Goal: Book appointment/travel/reservation

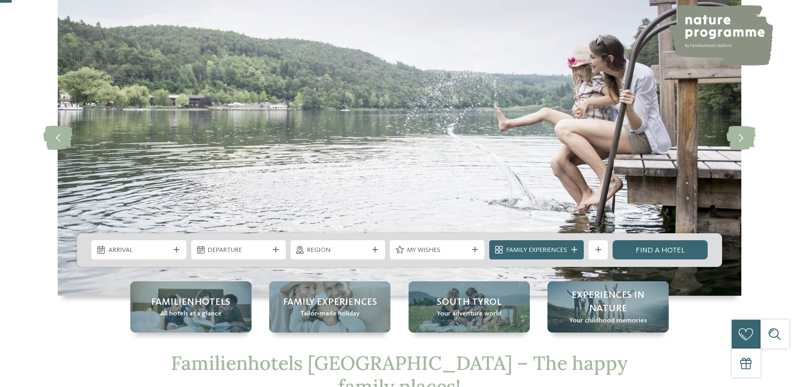
scroll to position [75, 0]
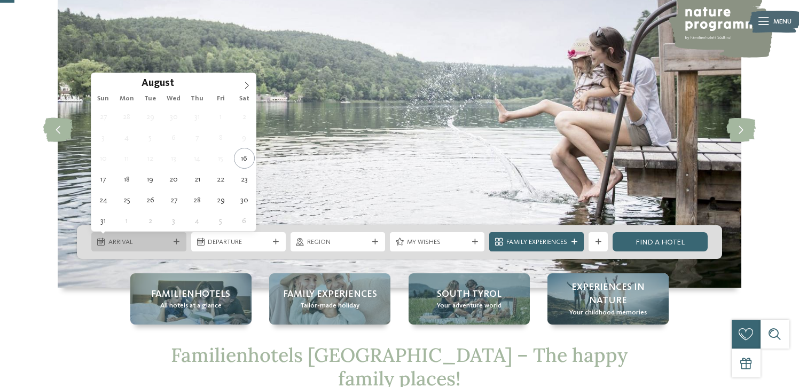
click at [163, 242] on span "Arrival" at bounding box center [138, 243] width 61 height 10
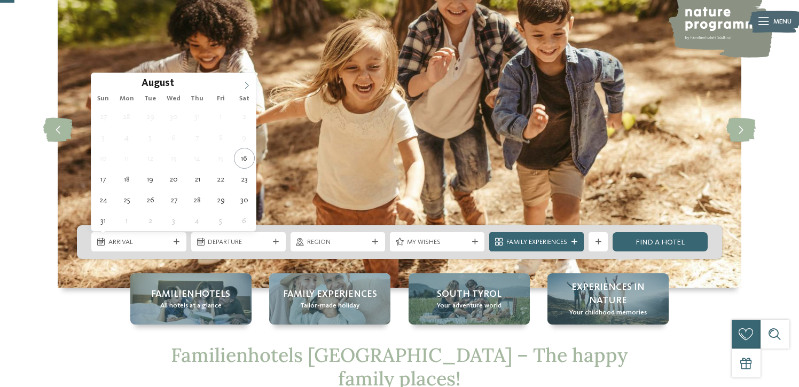
click at [248, 84] on icon at bounding box center [246, 85] width 7 height 7
type div "27.09.2025"
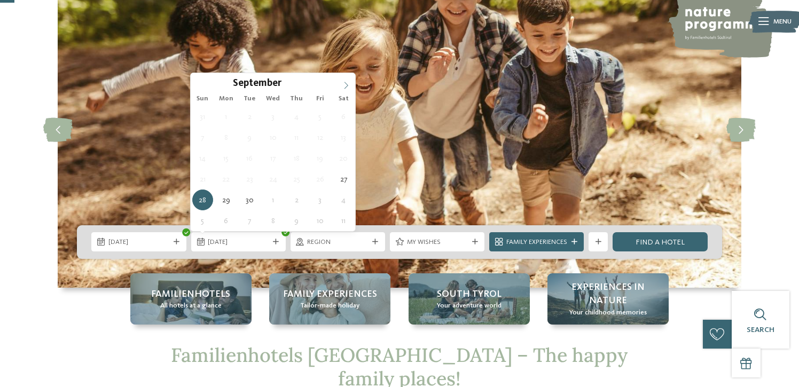
click at [344, 80] on span at bounding box center [346, 82] width 18 height 18
type div "03.10.2025"
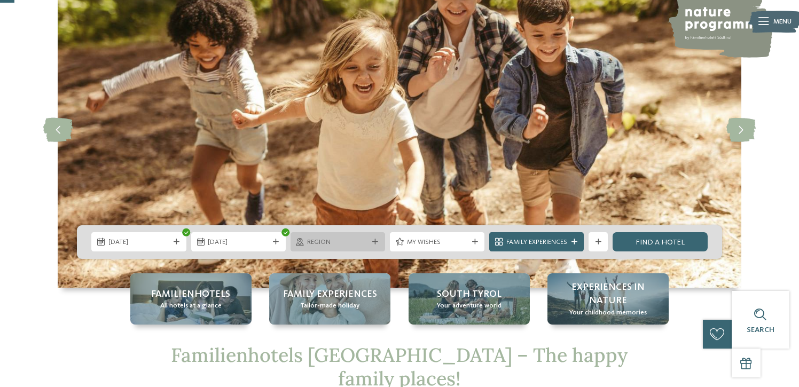
click at [305, 241] on div "Region" at bounding box center [338, 242] width 66 height 10
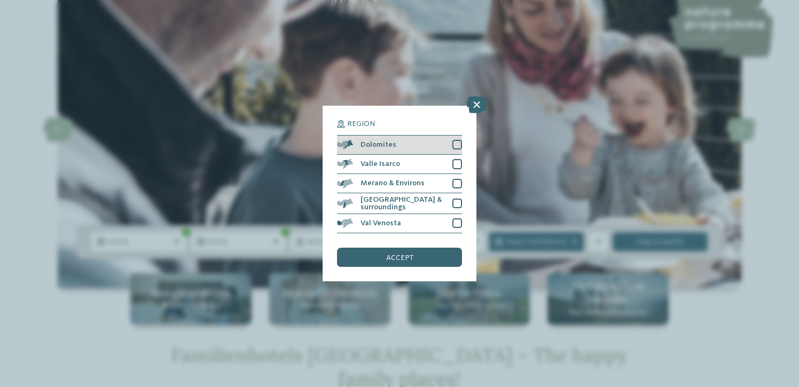
click at [457, 144] on div at bounding box center [457, 145] width 10 height 10
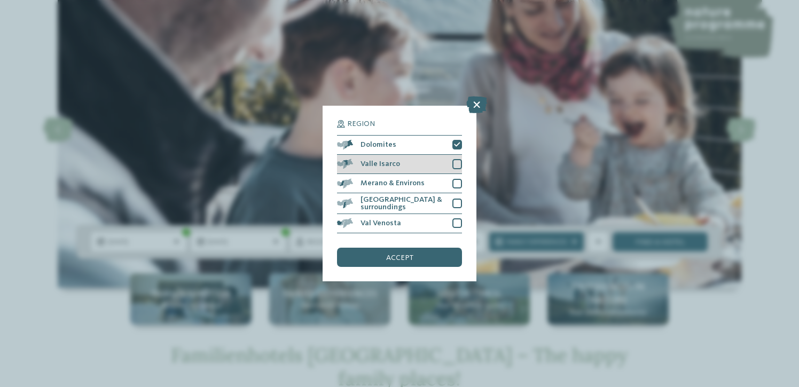
click at [454, 166] on div at bounding box center [457, 164] width 10 height 10
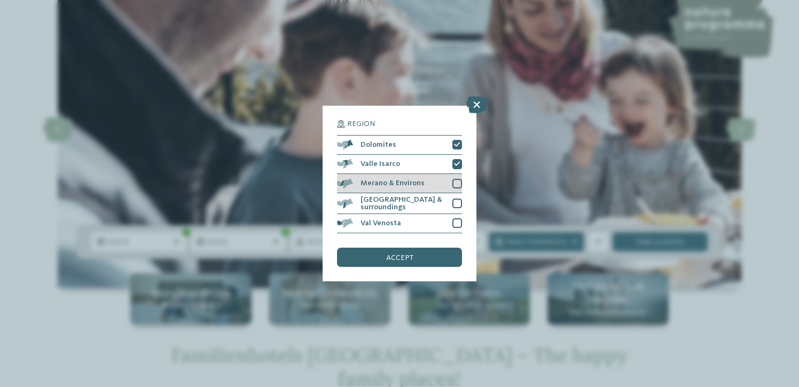
click at [455, 184] on div at bounding box center [457, 184] width 10 height 10
click at [454, 210] on div "[GEOGRAPHIC_DATA] & surroundings" at bounding box center [399, 203] width 125 height 21
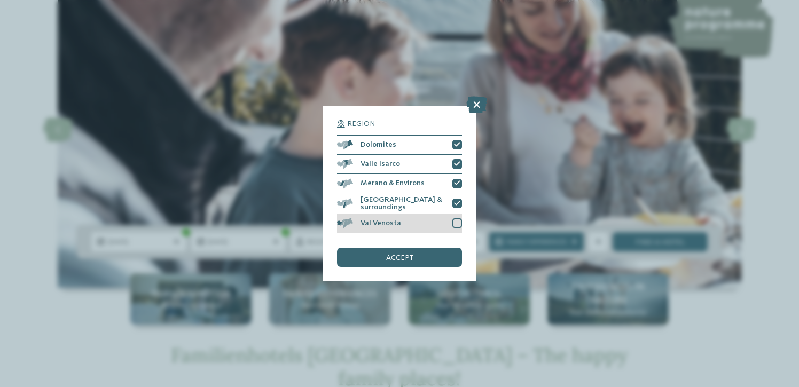
click at [454, 222] on div at bounding box center [457, 223] width 10 height 10
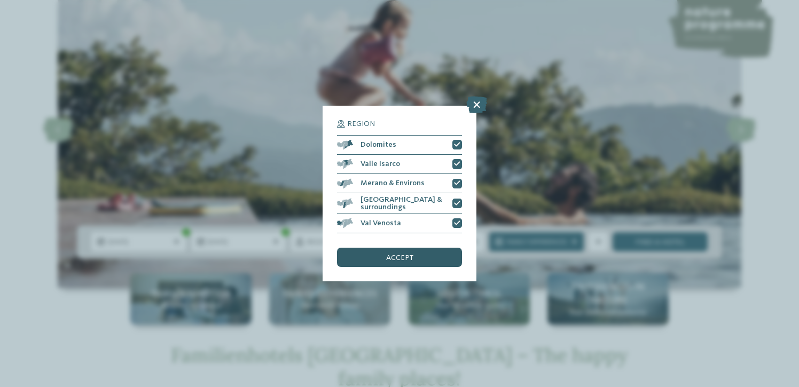
click at [425, 248] on div "accept" at bounding box center [399, 257] width 125 height 19
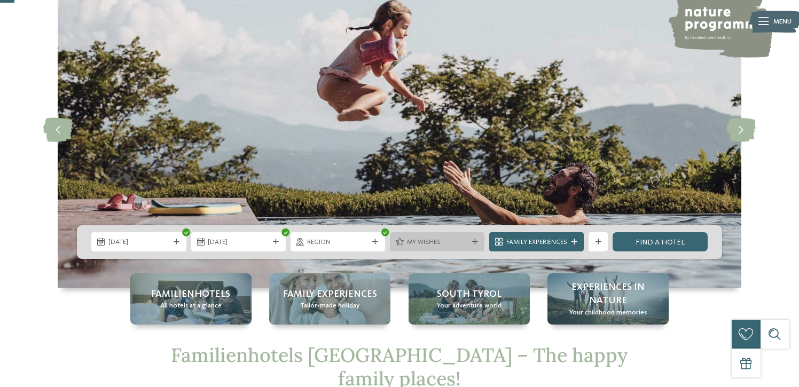
click at [449, 242] on span "My wishes" at bounding box center [437, 243] width 61 height 10
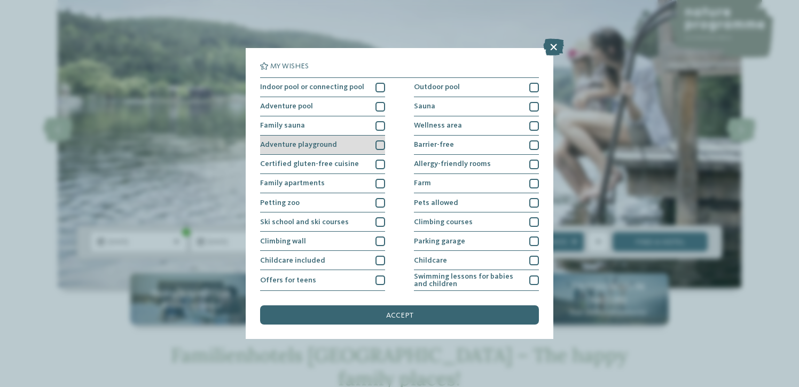
click at [378, 146] on div at bounding box center [380, 145] width 10 height 10
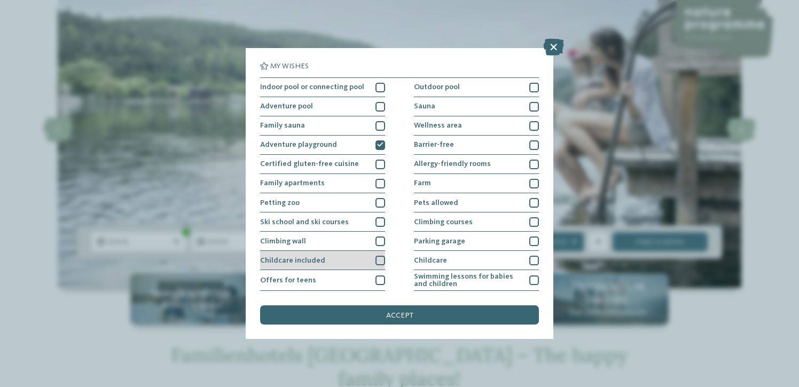
click at [375, 260] on div at bounding box center [380, 261] width 10 height 10
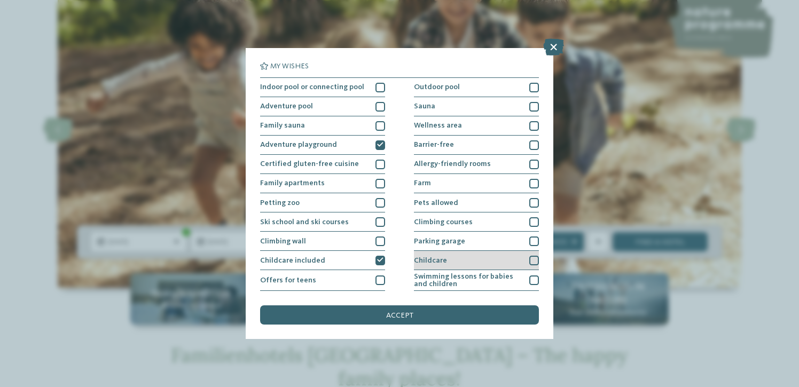
click at [531, 260] on div at bounding box center [534, 261] width 10 height 10
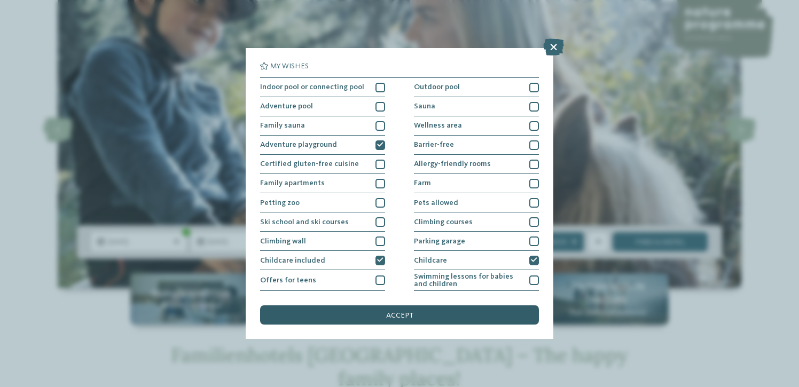
click at [461, 315] on div "accept" at bounding box center [399, 314] width 279 height 19
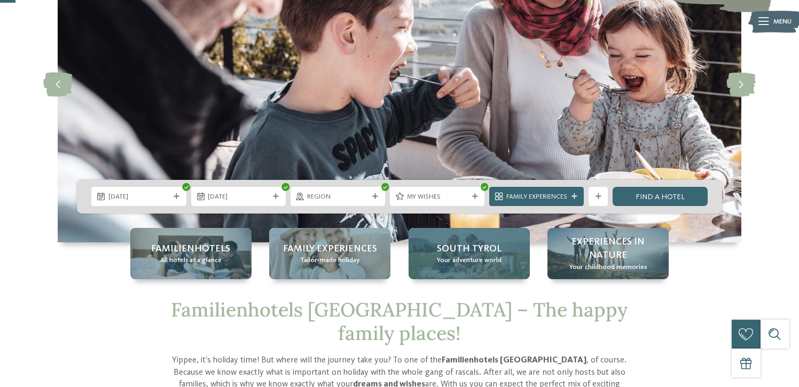
scroll to position [127, 0]
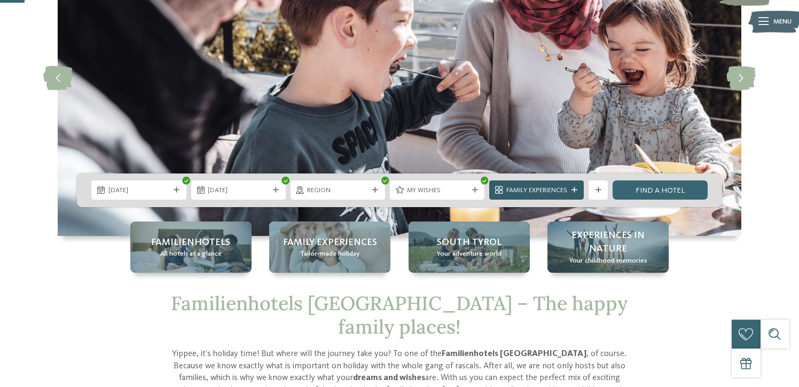
click at [560, 192] on span "Family Experiences" at bounding box center [536, 191] width 61 height 10
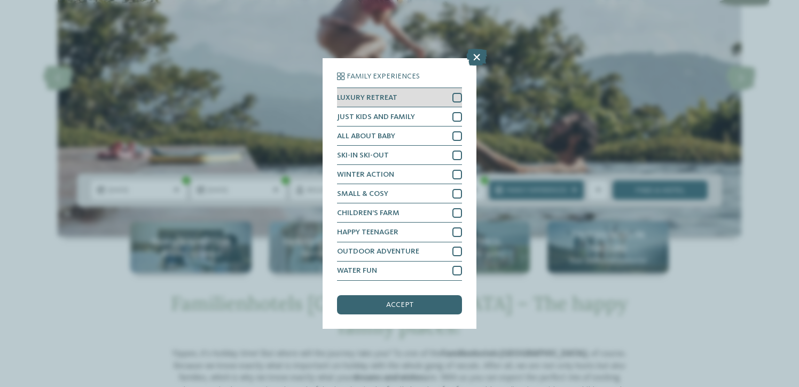
click at [458, 99] on div at bounding box center [457, 98] width 10 height 10
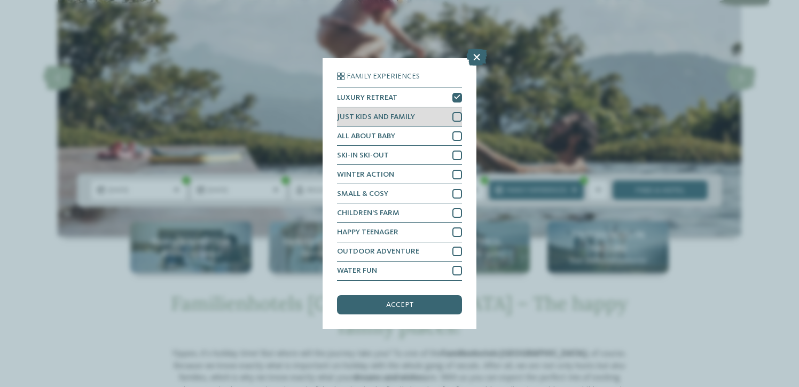
click at [458, 116] on div at bounding box center [457, 117] width 10 height 10
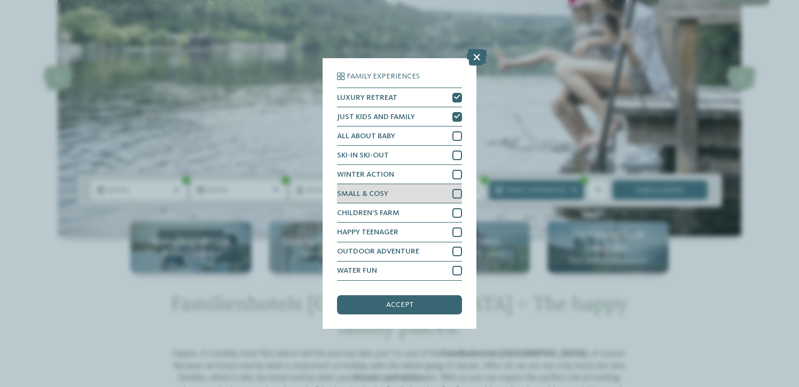
click at [454, 194] on div at bounding box center [457, 194] width 10 height 10
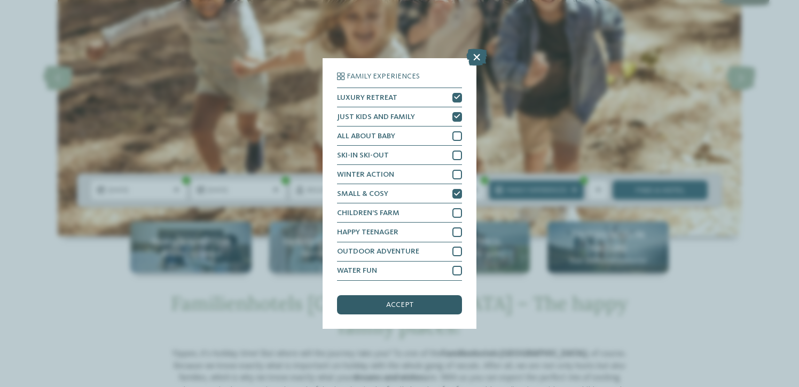
click at [428, 305] on div "accept" at bounding box center [399, 304] width 125 height 19
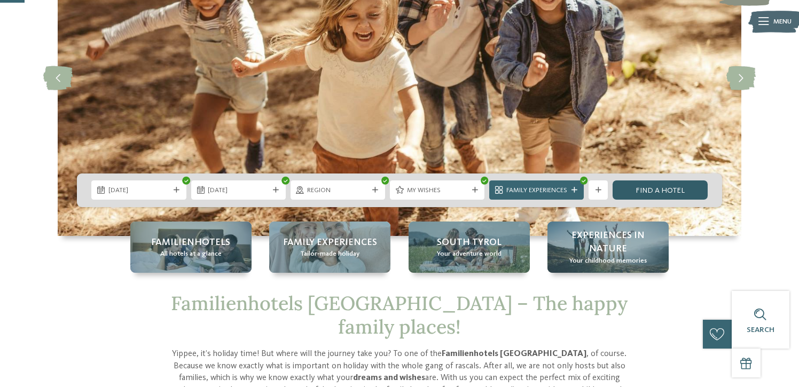
click at [661, 194] on link "Find a hotel" at bounding box center [659, 189] width 95 height 19
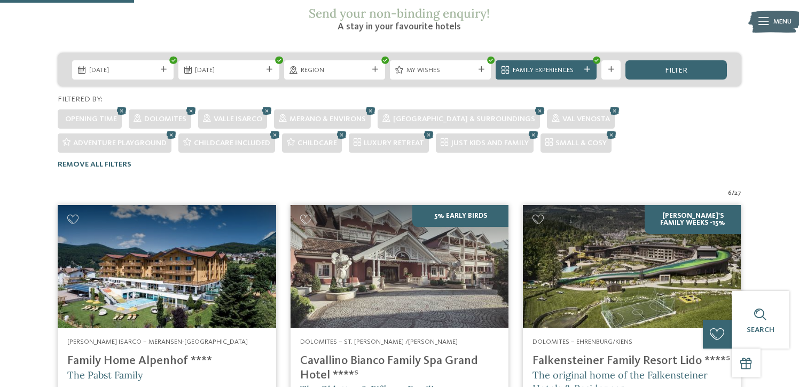
scroll to position [190, 0]
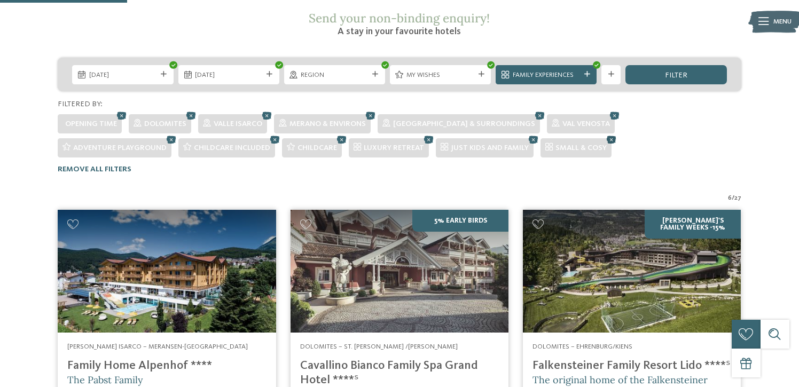
click at [604, 133] on icon at bounding box center [611, 139] width 14 height 13
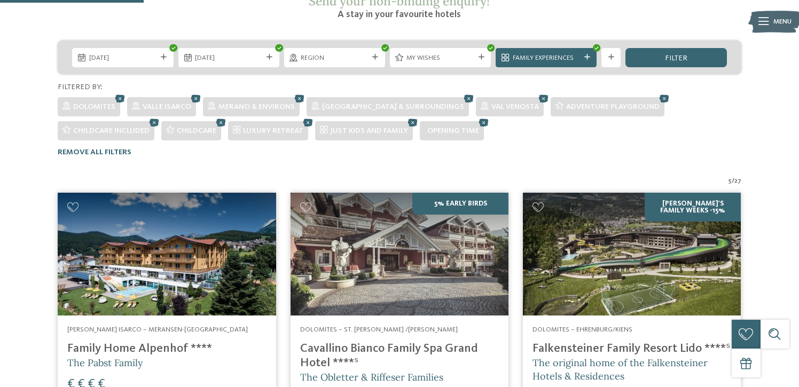
scroll to position [202, 0]
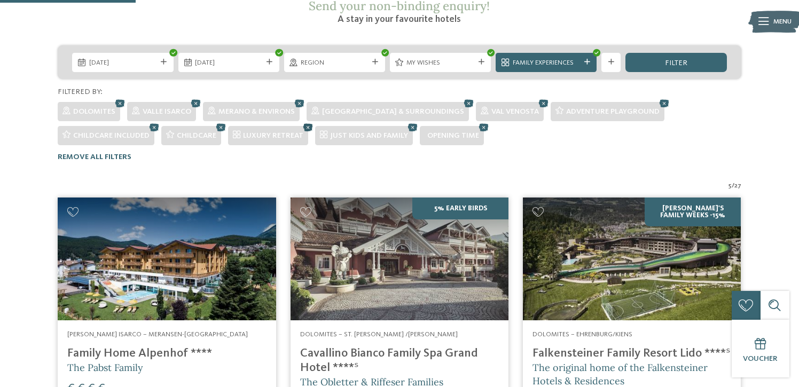
click at [301, 121] on icon at bounding box center [308, 127] width 14 height 13
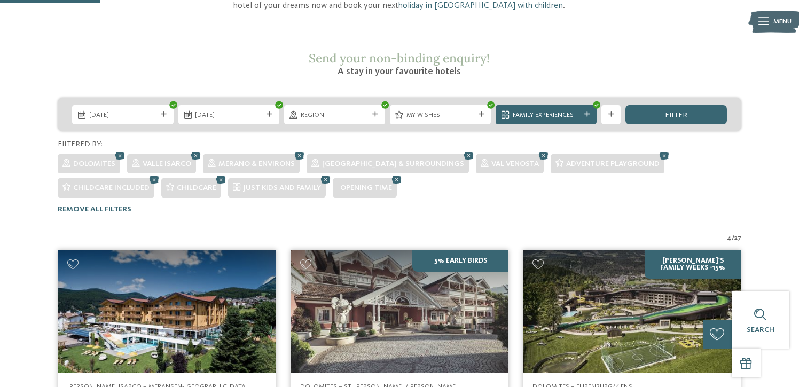
scroll to position [149, 0]
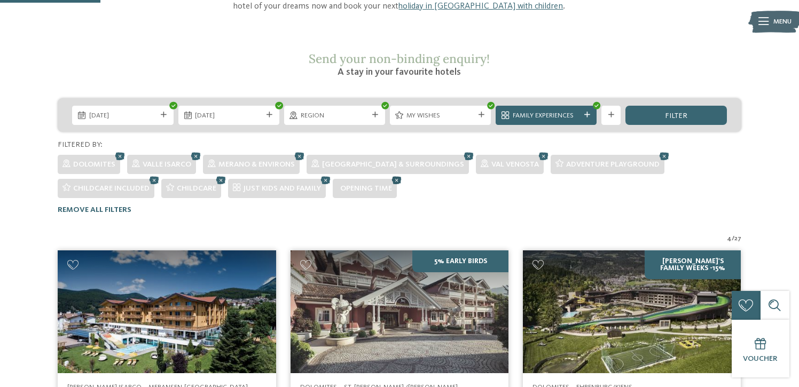
click at [389, 174] on icon at bounding box center [396, 180] width 14 height 13
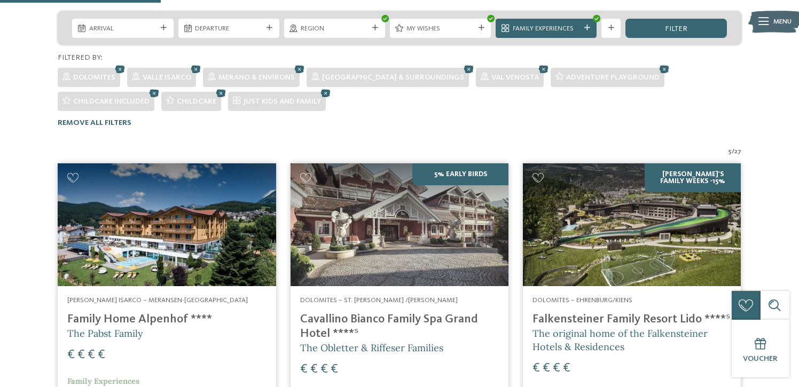
scroll to position [233, 0]
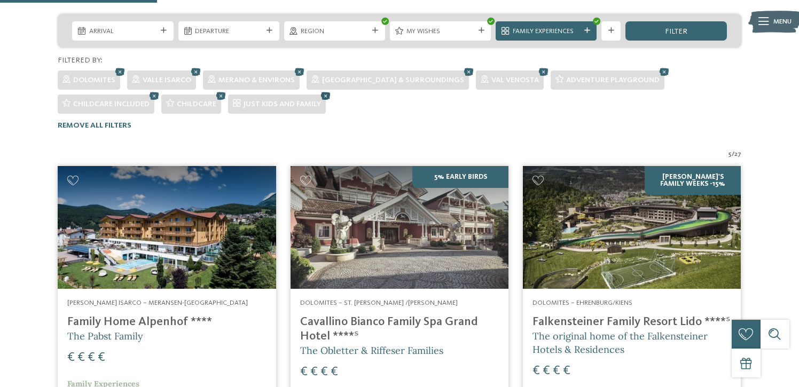
click at [318, 89] on icon at bounding box center [325, 95] width 14 height 13
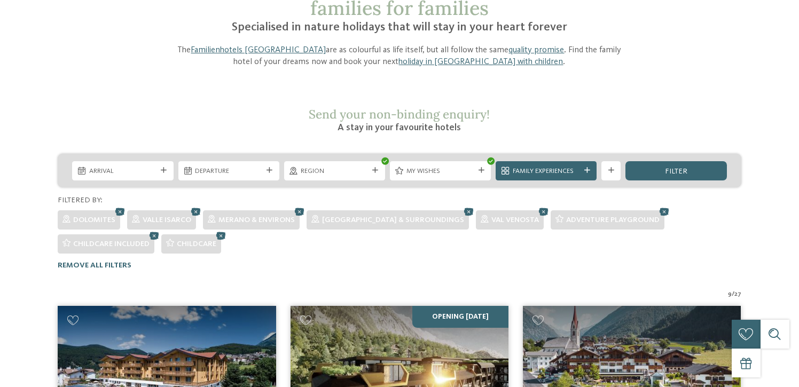
scroll to position [0, 0]
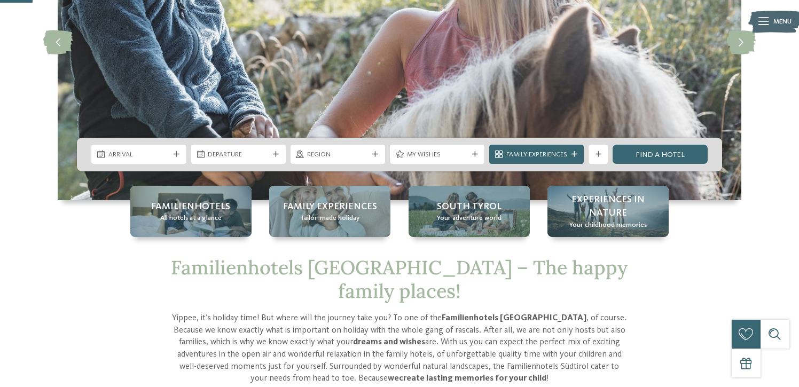
scroll to position [171, 0]
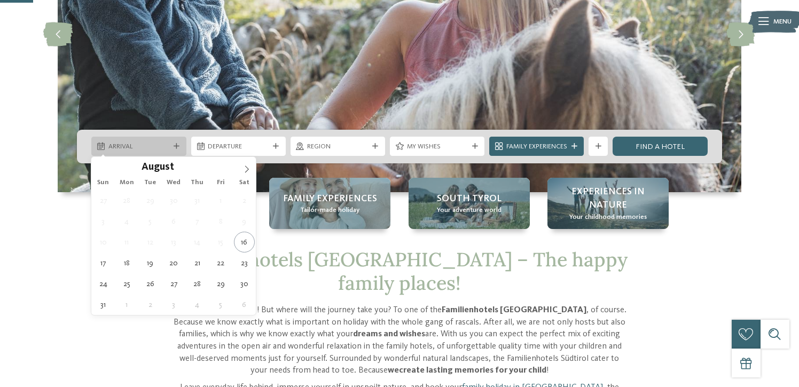
click at [170, 145] on div "Arrival" at bounding box center [139, 147] width 66 height 10
click at [248, 169] on icon at bounding box center [247, 169] width 4 height 7
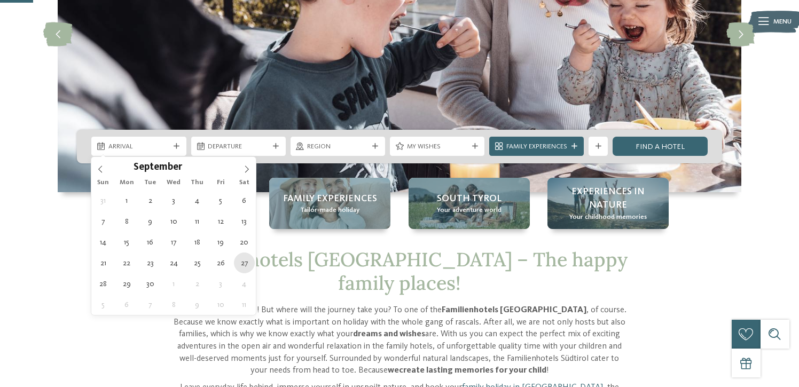
type div "27.09.2025"
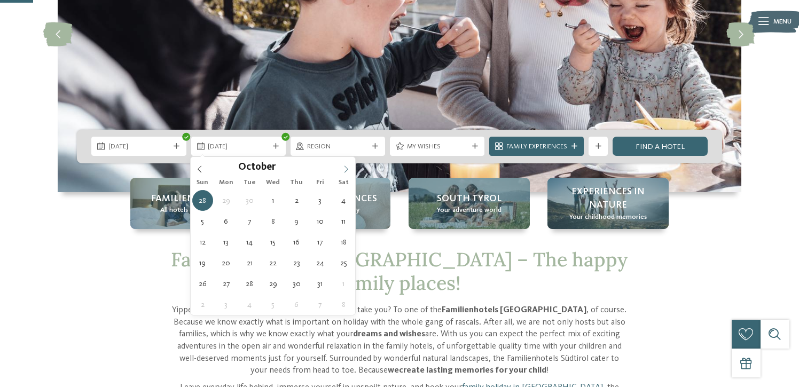
click at [344, 168] on icon at bounding box center [345, 169] width 7 height 7
type div "03.10.2025"
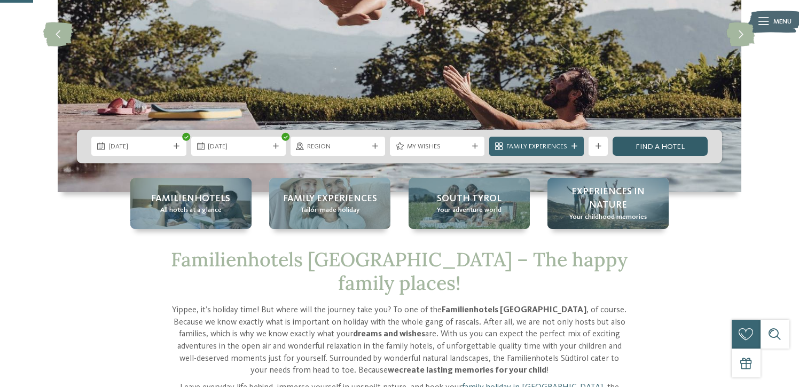
click at [642, 151] on link "Find a hotel" at bounding box center [659, 146] width 95 height 19
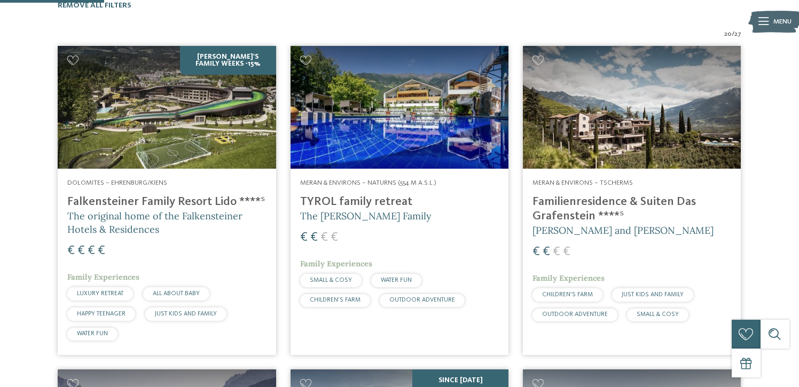
scroll to position [321, 0]
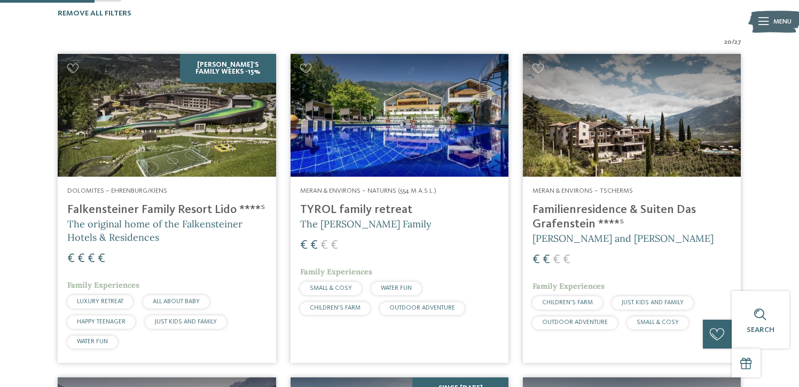
click at [608, 130] on img at bounding box center [632, 115] width 218 height 123
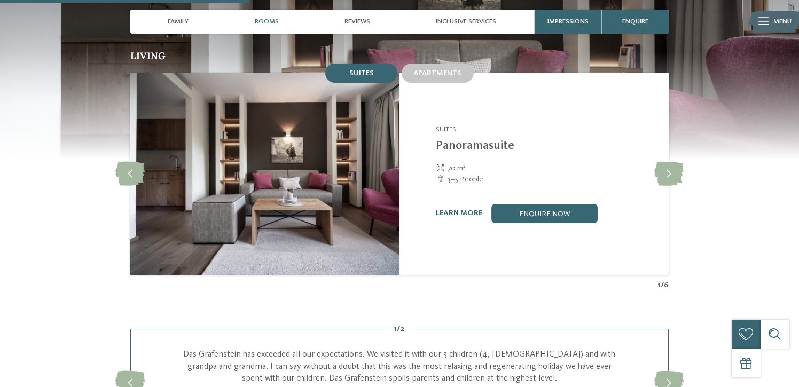
scroll to position [950, 0]
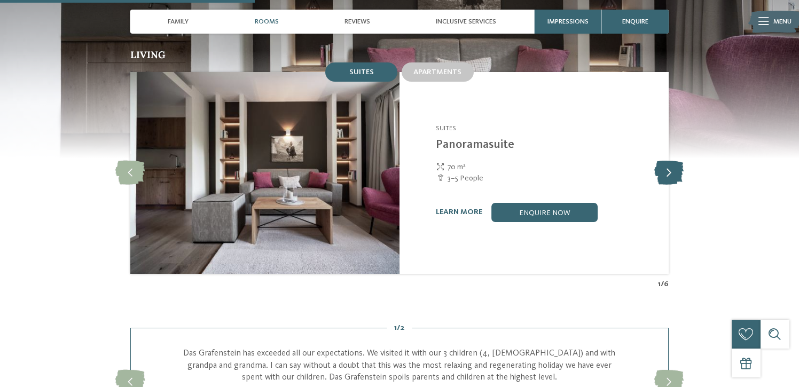
click at [678, 161] on icon at bounding box center [668, 173] width 29 height 24
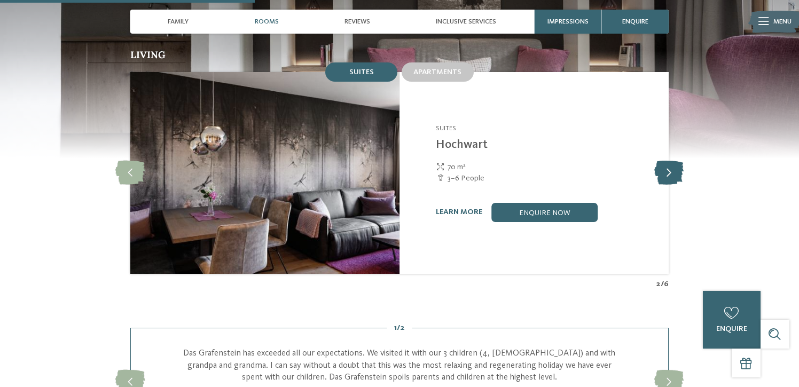
click at [678, 161] on icon at bounding box center [668, 173] width 29 height 24
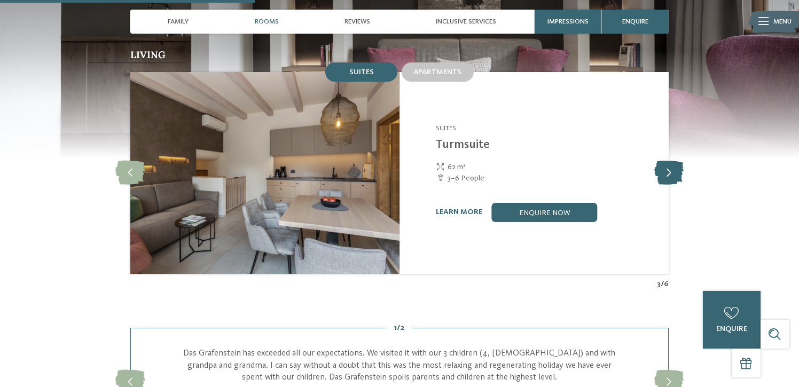
click at [678, 161] on icon at bounding box center [668, 173] width 29 height 24
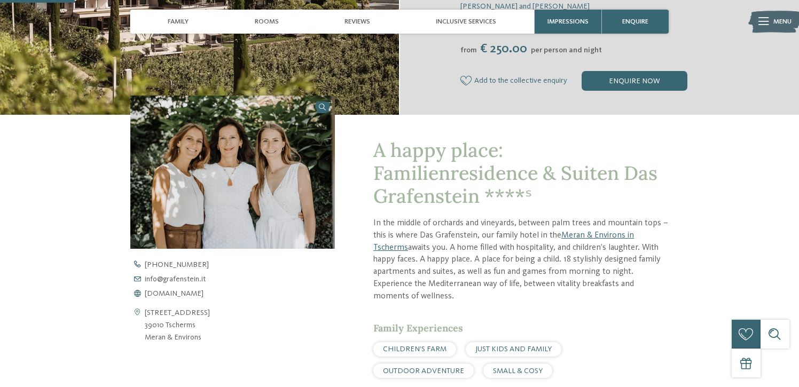
scroll to position [273, 0]
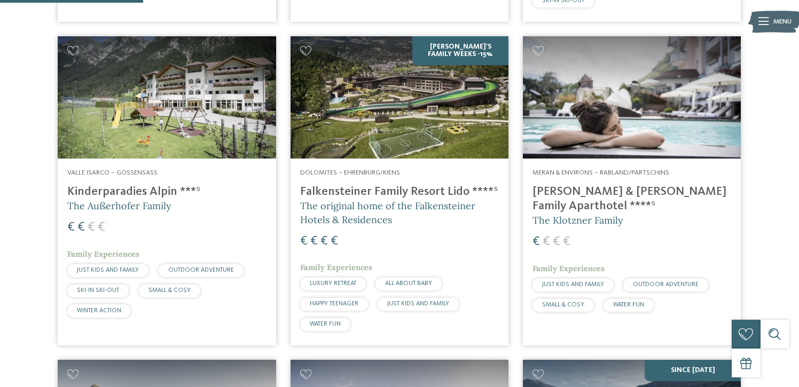
scroll to position [596, 0]
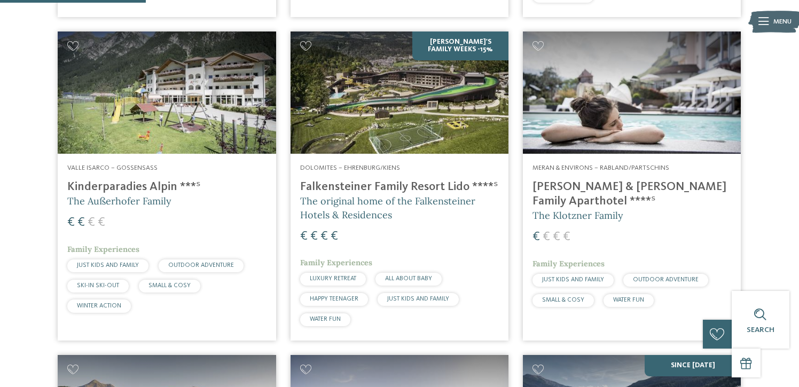
click at [421, 103] on img at bounding box center [399, 93] width 218 height 123
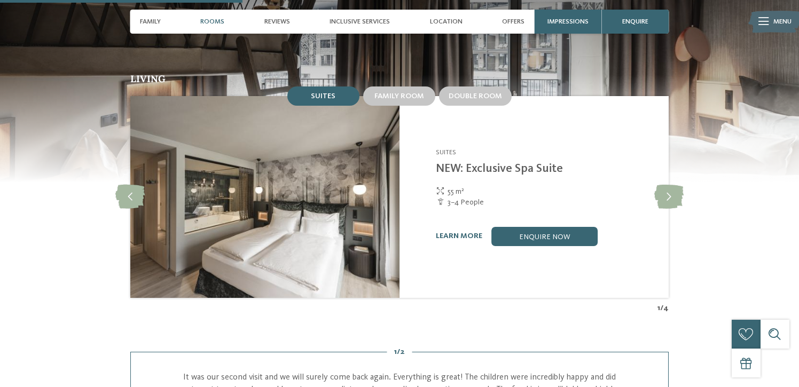
scroll to position [1018, 0]
